Goal: Task Accomplishment & Management: Complete application form

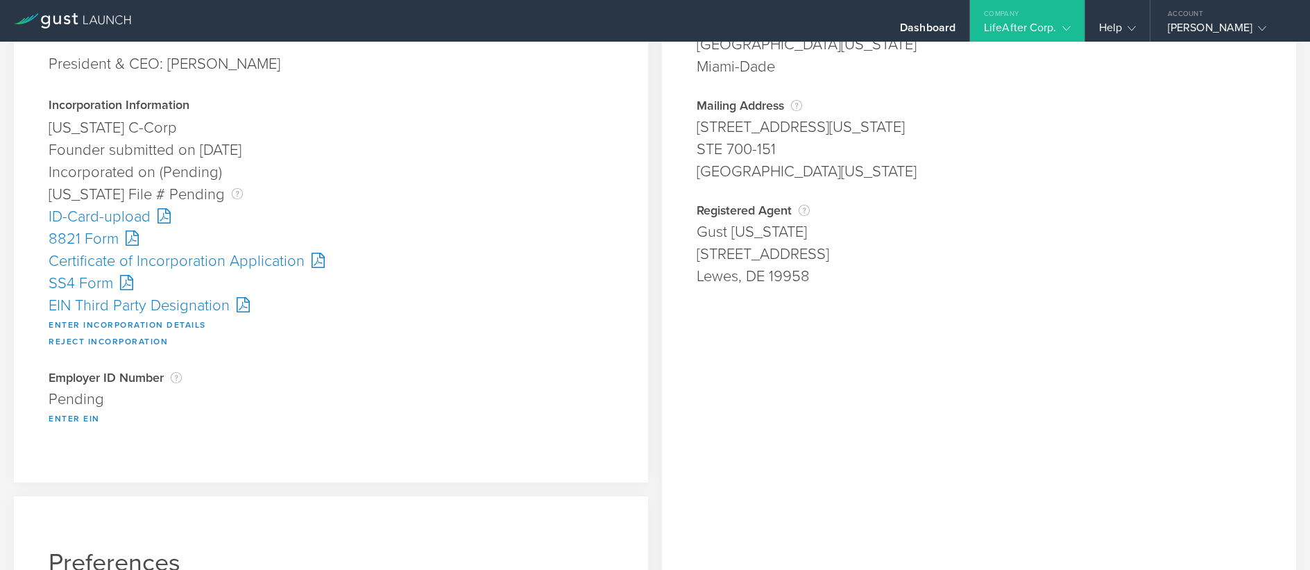
scroll to position [208, 0]
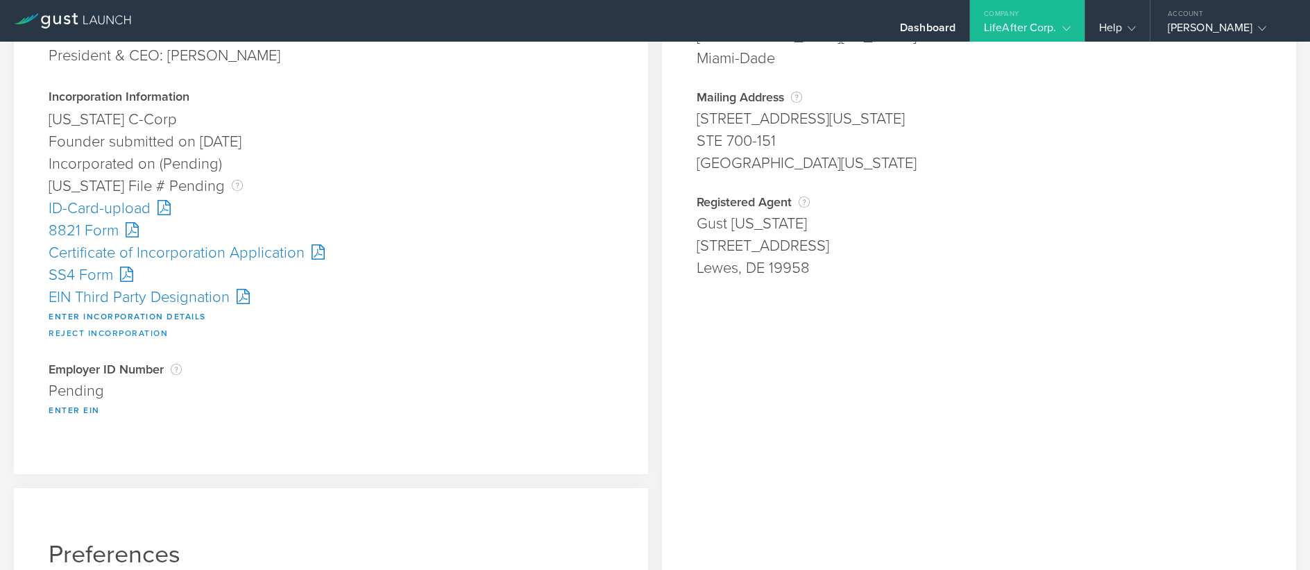
click at [112, 330] on button "Reject Incorporation" at bounding box center [108, 333] width 119 height 17
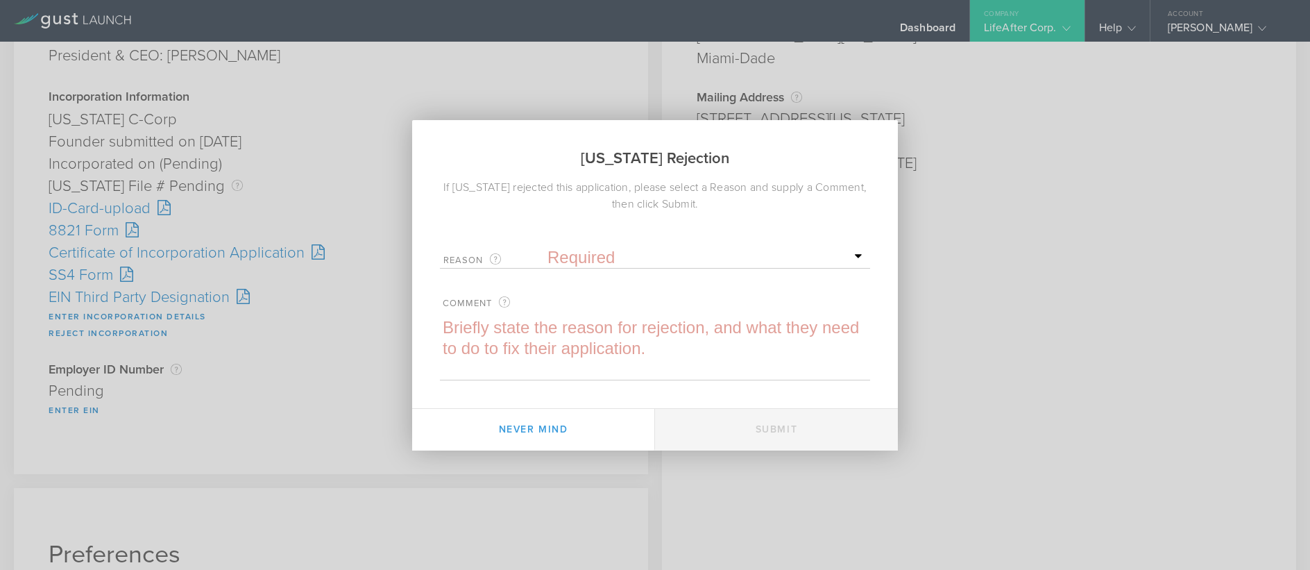
click at [569, 248] on select "Required Name was invalid Signature was invalid Other invalid reason" at bounding box center [707, 257] width 319 height 21
select select "name"
click at [548, 247] on select "Required Name was invalid Signature was invalid Other invalid reason" at bounding box center [707, 257] width 319 height 21
click at [526, 336] on textarea at bounding box center [655, 348] width 430 height 62
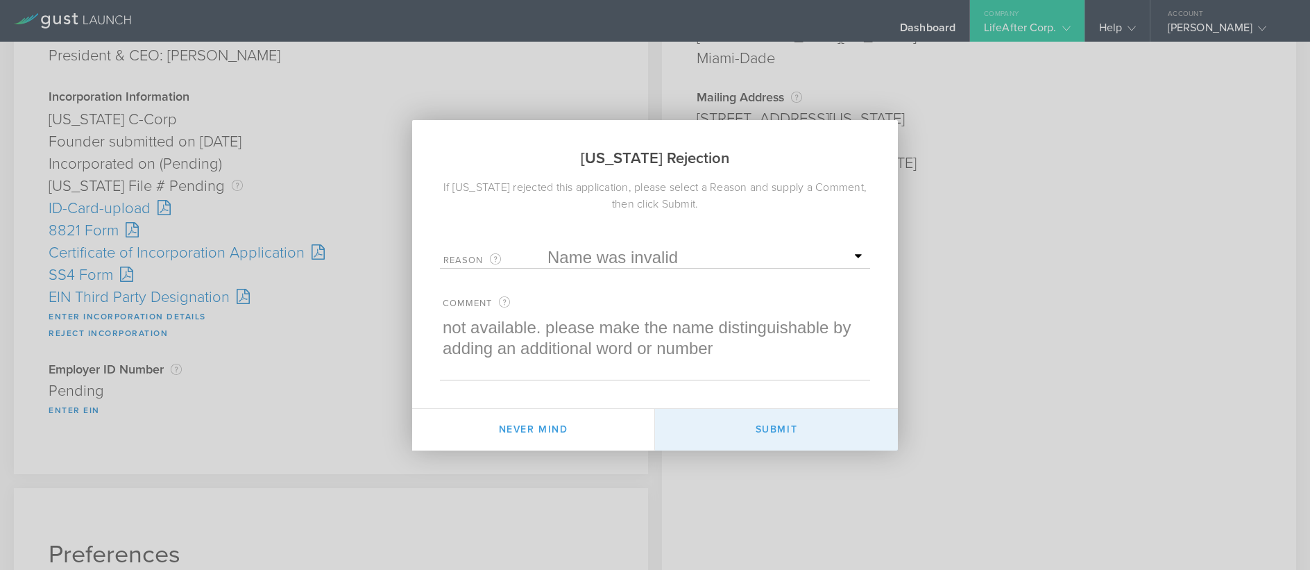
type textarea "not available. please make the name distinguishable by adding an additional wor…"
click at [781, 423] on button "Submit" at bounding box center [776, 430] width 243 height 42
